Goal: Task Accomplishment & Management: Manage account settings

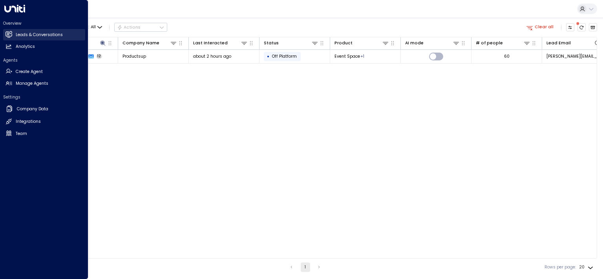
click at [49, 35] on h2 "Leads & Conversations" at bounding box center [39, 35] width 47 height 6
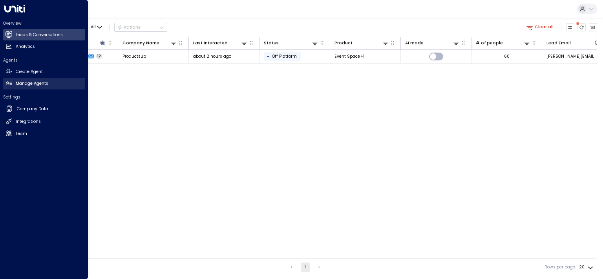
click at [29, 82] on h2 "Manage Agents" at bounding box center [32, 84] width 33 height 6
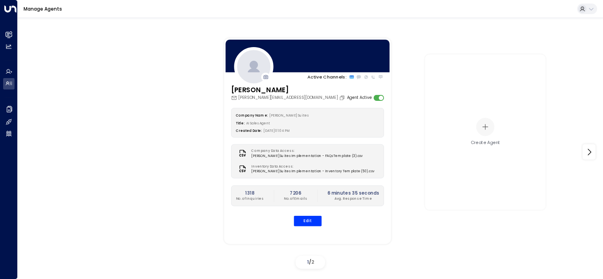
click at [301, 215] on div "Company Name: [PERSON_NAME] Suites Title: AI Sales Agent Created Date: [DATE] 0…" at bounding box center [307, 167] width 153 height 119
click at [303, 219] on button "Edit" at bounding box center [307, 221] width 28 height 10
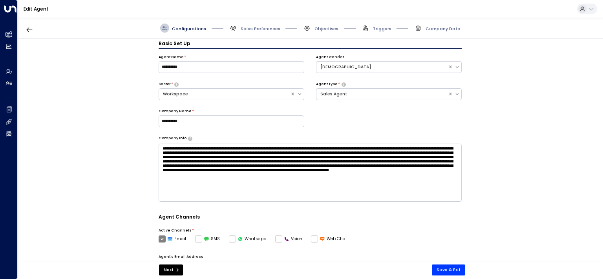
scroll to position [9, 0]
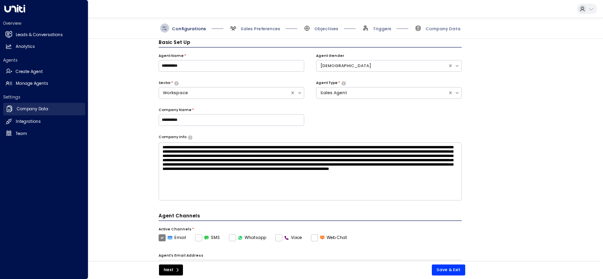
click at [31, 108] on h2 "Company Data" at bounding box center [32, 109] width 31 height 6
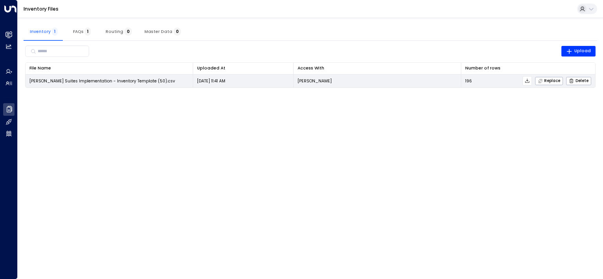
click at [530, 82] on icon at bounding box center [527, 80] width 5 height 5
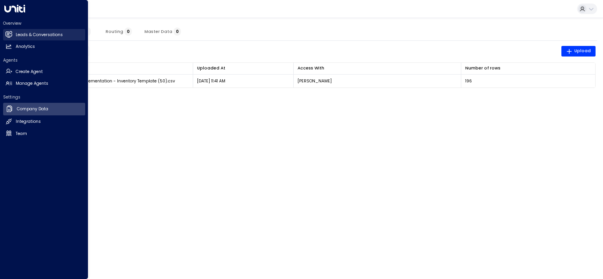
click at [27, 36] on h2 "Leads & Conversations" at bounding box center [39, 35] width 47 height 6
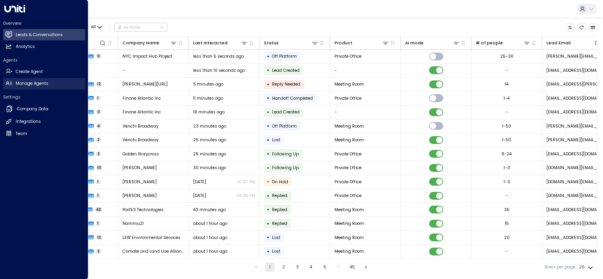
click at [30, 82] on h2 "Manage Agents" at bounding box center [32, 84] width 33 height 6
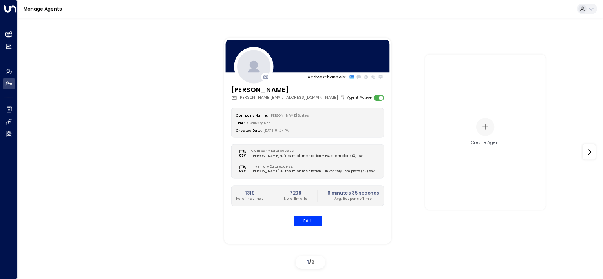
click at [318, 172] on span "[PERSON_NAME] Suites Implementation - Inventory Template (50).csv" at bounding box center [312, 171] width 123 height 5
click at [348, 172] on div "Inventory Data Access: [PERSON_NAME] Suites Implementation - Inventory Template…" at bounding box center [307, 169] width 143 height 10
click at [241, 168] on icon at bounding box center [242, 169] width 9 height 9
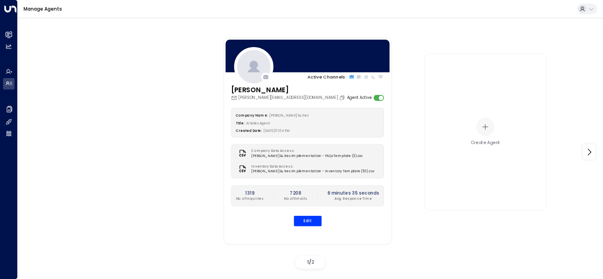
click at [241, 168] on icon at bounding box center [242, 169] width 9 height 9
click at [307, 222] on button "Edit" at bounding box center [307, 221] width 28 height 10
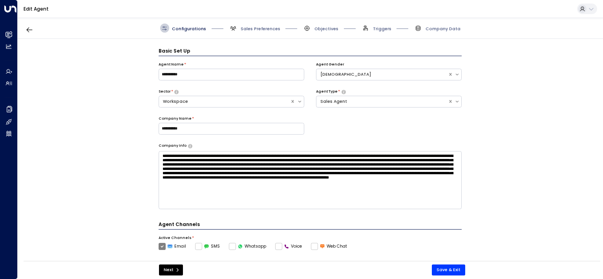
scroll to position [9, 0]
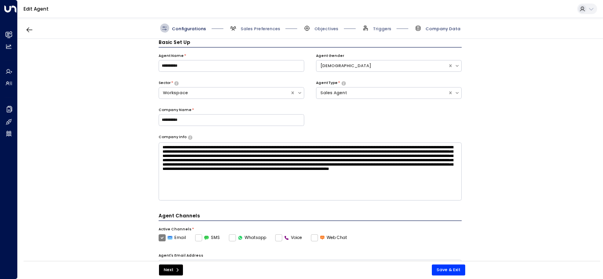
click at [434, 28] on span "Company Data" at bounding box center [443, 29] width 35 height 6
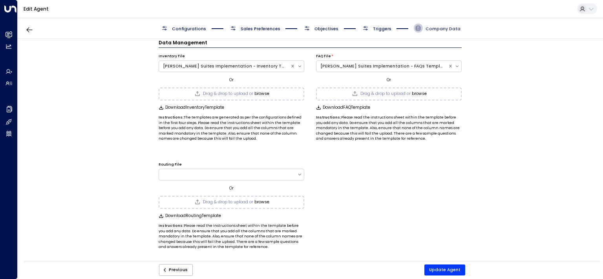
scroll to position [7, 0]
click at [441, 28] on span "Company Data" at bounding box center [443, 29] width 35 height 6
click at [215, 66] on div "[PERSON_NAME] Suites Implementation - Inventory Template (50).csv" at bounding box center [225, 67] width 124 height 6
click at [93, 115] on div "Data Management Inventory File [PERSON_NAME] Suites Implementation - Inventory …" at bounding box center [310, 152] width 585 height 226
click at [207, 64] on div "[PERSON_NAME] Suites Implementation - Inventory Template (50).csv" at bounding box center [225, 67] width 124 height 6
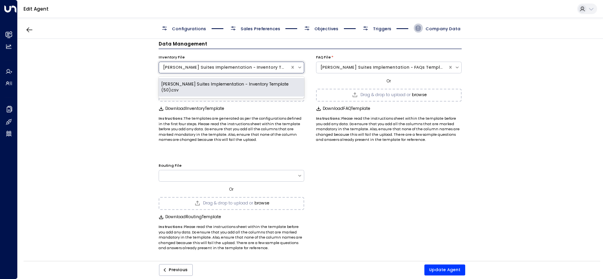
click at [199, 81] on div "[PERSON_NAME] Suites Implementation - Inventory Template (50).csv" at bounding box center [232, 87] width 146 height 19
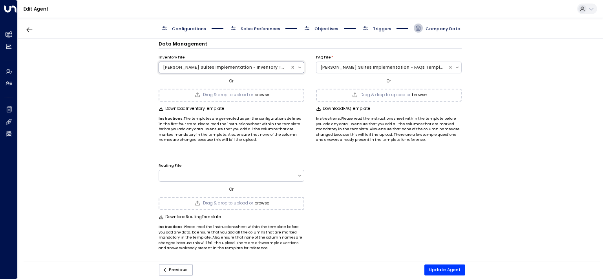
click at [274, 67] on div "[PERSON_NAME] Suites Implementation - Inventory Template (50).csv" at bounding box center [225, 67] width 124 height 6
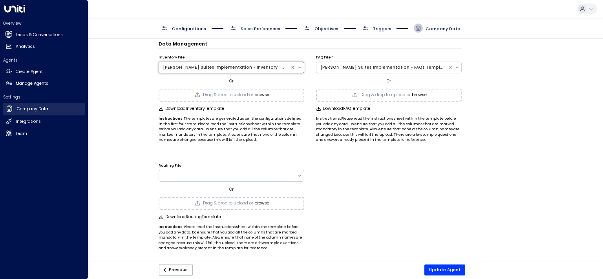
click at [24, 111] on h2 "Company Data" at bounding box center [32, 109] width 31 height 6
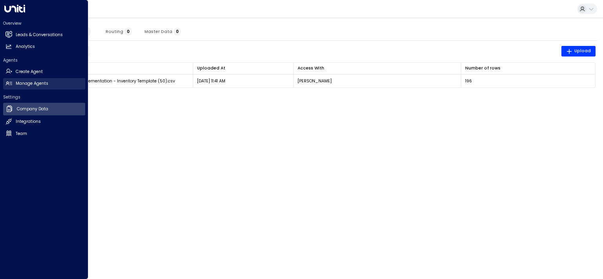
click at [24, 82] on h2 "Manage Agents" at bounding box center [32, 84] width 33 height 6
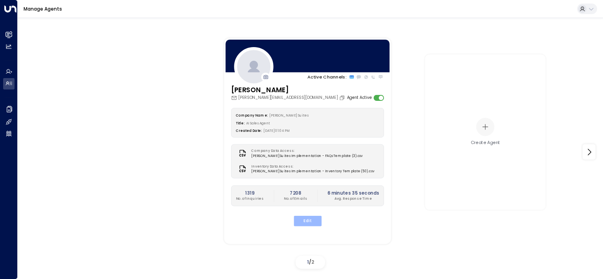
click at [309, 222] on button "Edit" at bounding box center [307, 221] width 28 height 10
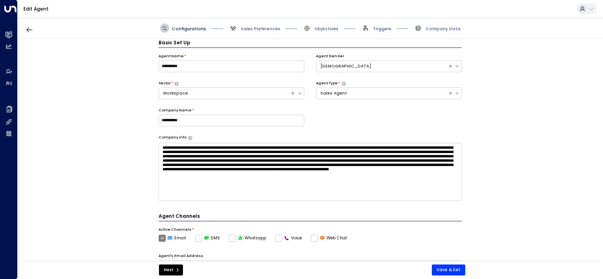
scroll to position [9, 0]
click at [365, 32] on div "Configurations Sales Preferences Objectives Triggers Company Data" at bounding box center [311, 28] width 586 height 21
click at [378, 30] on span "Triggers" at bounding box center [382, 29] width 18 height 6
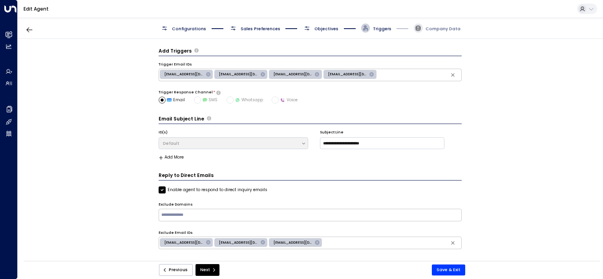
scroll to position [0, 0]
click at [429, 29] on span "Company Data" at bounding box center [443, 29] width 35 height 6
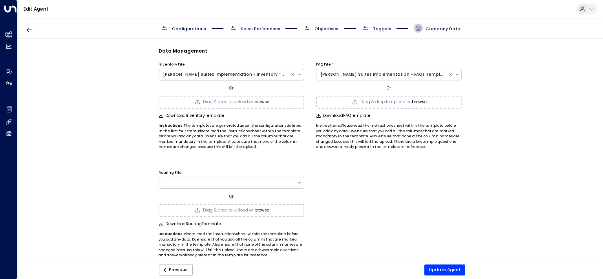
click at [248, 76] on div "[PERSON_NAME] Suites Implementation - Inventory Template (50).csv" at bounding box center [225, 74] width 124 height 6
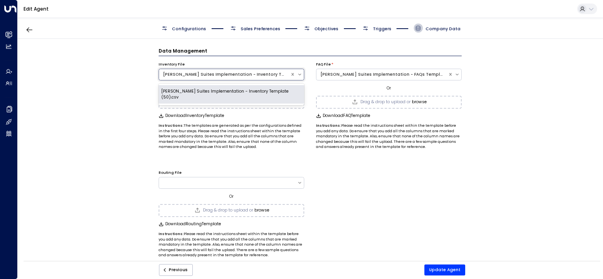
click at [248, 76] on div "[PERSON_NAME] Suites Implementation - Inventory Template (50).csv" at bounding box center [225, 74] width 124 height 6
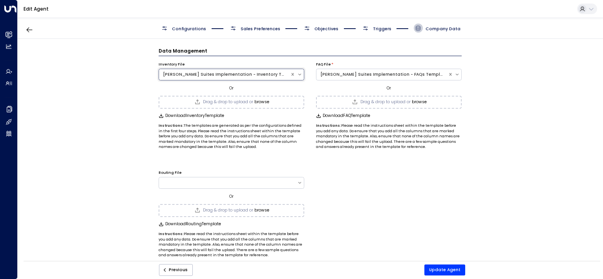
scroll to position [7, 0]
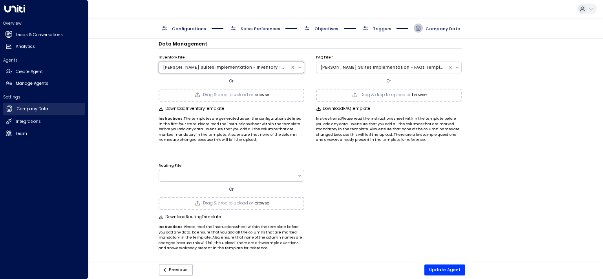
click at [20, 109] on h2 "Company Data" at bounding box center [32, 109] width 31 height 6
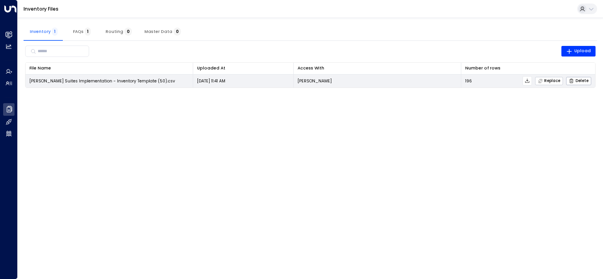
click at [555, 81] on span "Replace" at bounding box center [549, 81] width 23 height 5
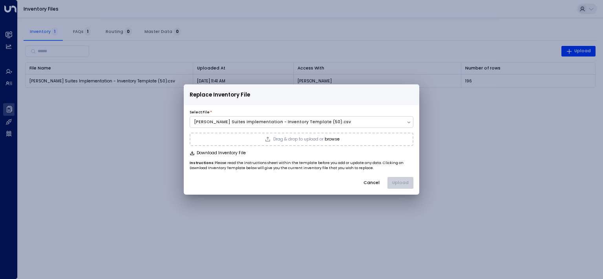
click at [298, 139] on span "Drag & drop to upload or" at bounding box center [298, 139] width 50 height 4
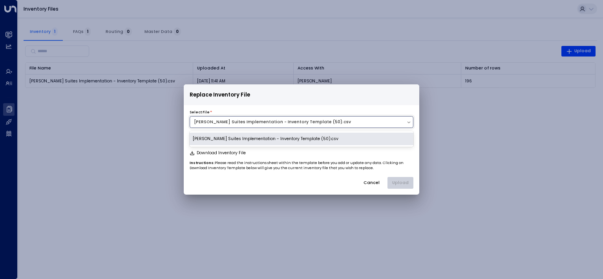
click at [290, 121] on div "[PERSON_NAME] Suites Implementation - Inventory Template (50).csv" at bounding box center [298, 122] width 209 height 6
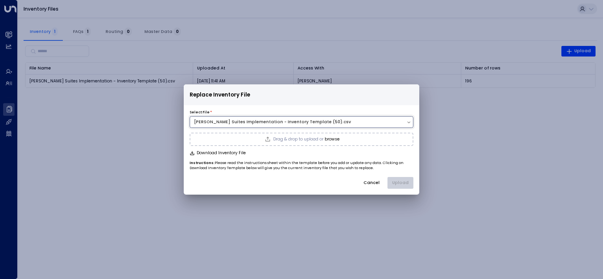
click at [290, 121] on div "[PERSON_NAME] Suites Implementation - Inventory Template (50).csv" at bounding box center [298, 122] width 209 height 6
click at [285, 139] on span "Drag & drop to upload or" at bounding box center [298, 139] width 50 height 4
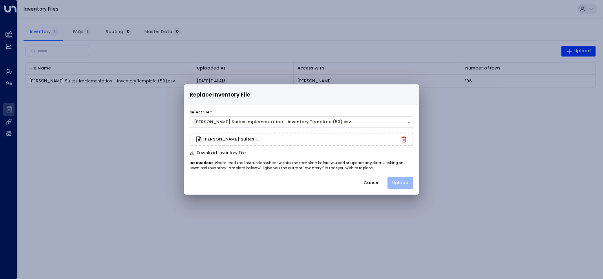
click at [404, 184] on button "Upload" at bounding box center [401, 183] width 26 height 12
click at [230, 154] on button "Download Inventory File" at bounding box center [218, 153] width 56 height 5
click at [401, 181] on button "Upload" at bounding box center [401, 183] width 26 height 12
click at [372, 185] on button "Cancel" at bounding box center [372, 183] width 26 height 12
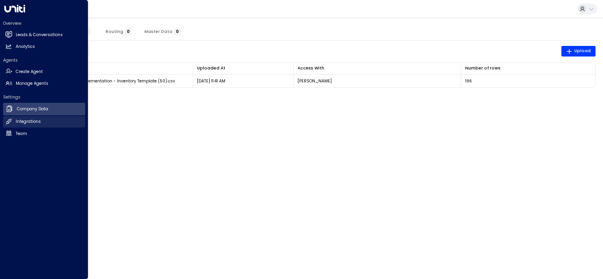
click at [38, 124] on h2 "Integrations" at bounding box center [28, 122] width 25 height 6
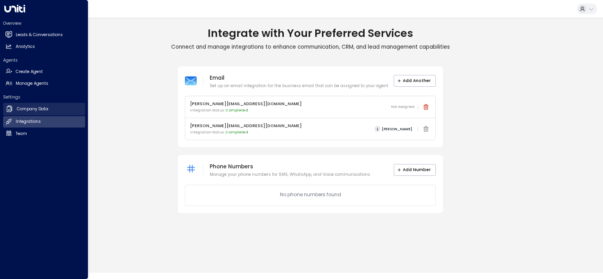
click at [39, 109] on h2 "Company Data" at bounding box center [32, 109] width 31 height 6
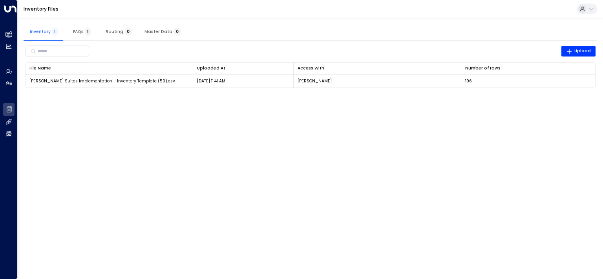
click at [364, 95] on html "Overview Leads & Conversations Leads & Conversations Analytics Analytics Agents…" at bounding box center [301, 47] width 603 height 95
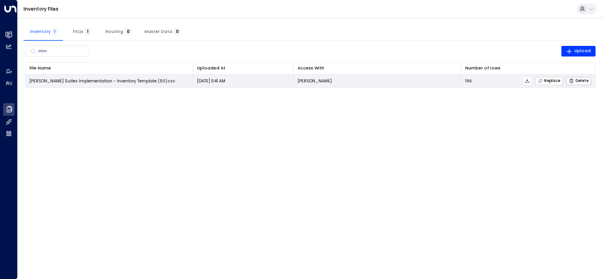
click at [548, 80] on span "Replace" at bounding box center [549, 81] width 23 height 5
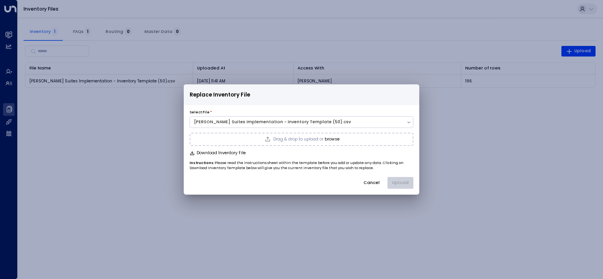
click at [328, 138] on button "browse" at bounding box center [332, 139] width 15 height 5
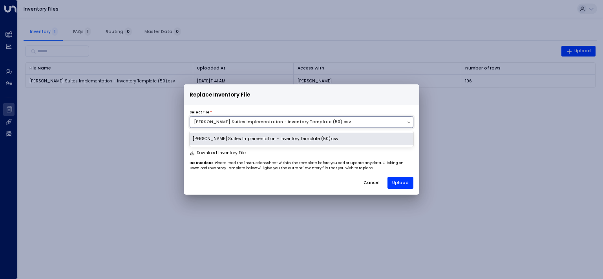
click at [356, 123] on div "[PERSON_NAME] Suites Implementation - Inventory Template (50).csv" at bounding box center [298, 122] width 209 height 6
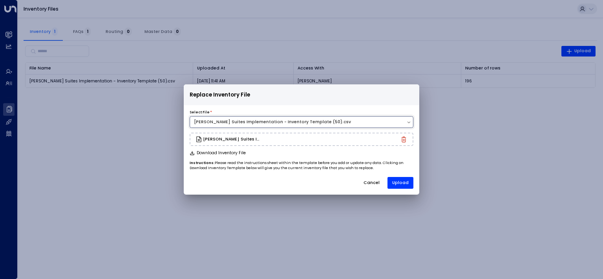
click at [356, 123] on div "[PERSON_NAME] Suites Implementation - Inventory Template (50).csv" at bounding box center [298, 122] width 209 height 6
click at [401, 181] on button "Upload" at bounding box center [401, 183] width 26 height 12
click at [403, 183] on button "Upload" at bounding box center [401, 183] width 26 height 12
click at [380, 186] on button "Cancel" at bounding box center [372, 183] width 26 height 12
